Goal: Task Accomplishment & Management: Manage account settings

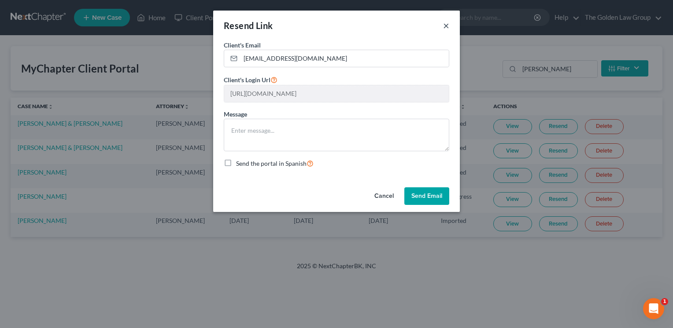
click at [443, 26] on button "×" at bounding box center [446, 25] width 6 height 11
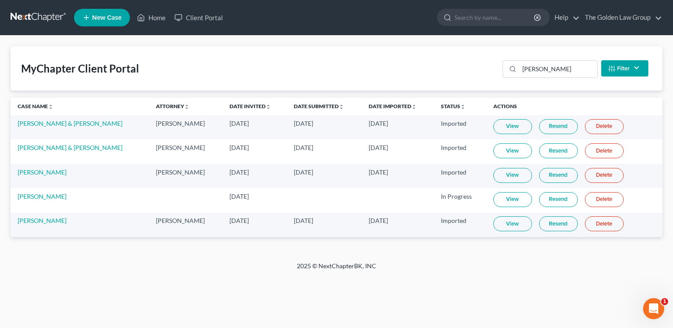
click at [446, 26] on ul "New Case Home Client Portal - No Result - See all results Or Press Enter... Hel…" at bounding box center [368, 17] width 588 height 23
click at [533, 67] on input "[PERSON_NAME]" at bounding box center [558, 69] width 78 height 17
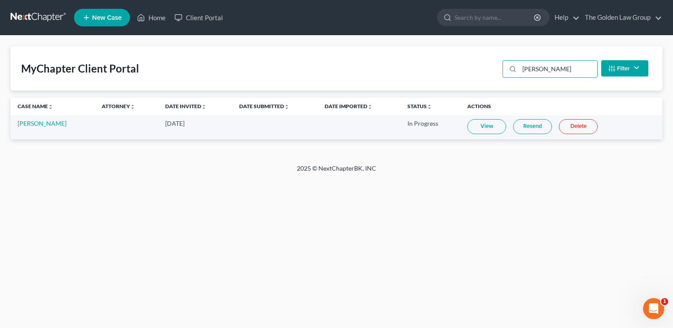
type input "[PERSON_NAME]"
click at [488, 122] on link "View" at bounding box center [486, 126] width 39 height 15
click at [528, 130] on link "Resend" at bounding box center [532, 126] width 39 height 15
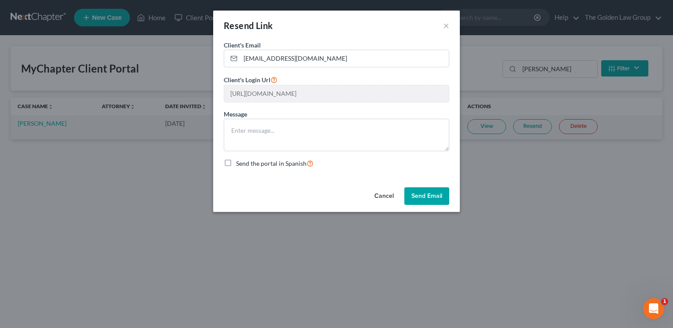
click at [419, 196] on button "Send Email" at bounding box center [426, 197] width 45 height 18
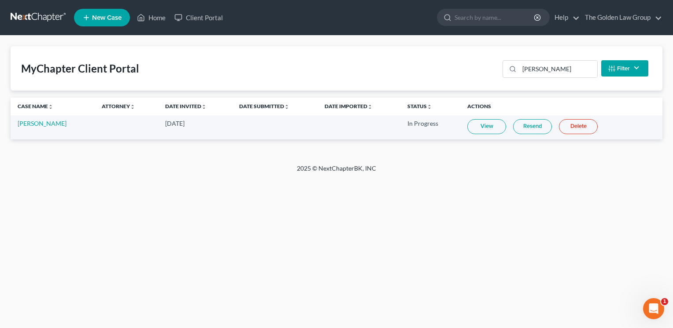
click at [529, 131] on link "Resend" at bounding box center [532, 126] width 39 height 15
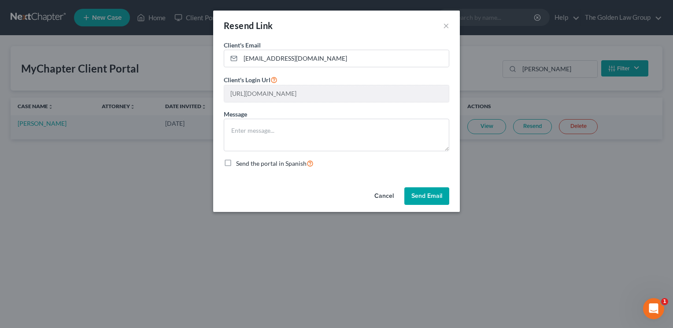
click at [329, 103] on form "Client's Email * [EMAIL_ADDRESS][DOMAIN_NAME] Client's Login Url [URL][DOMAIN_N…" at bounding box center [336, 105] width 225 height 128
click at [427, 195] on button "Send Email" at bounding box center [426, 197] width 45 height 18
